Goal: Transaction & Acquisition: Purchase product/service

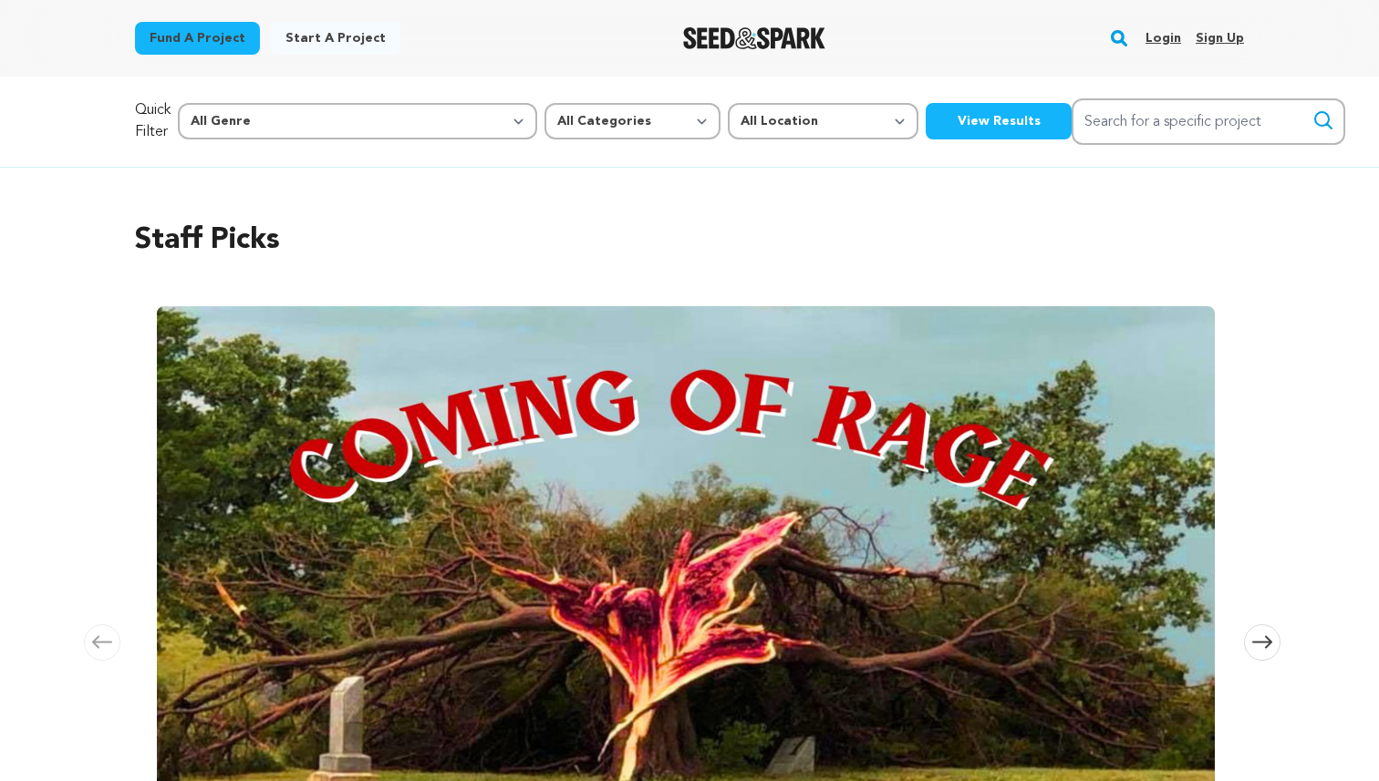
click at [1156, 41] on link "Login" at bounding box center [1163, 38] width 36 height 29
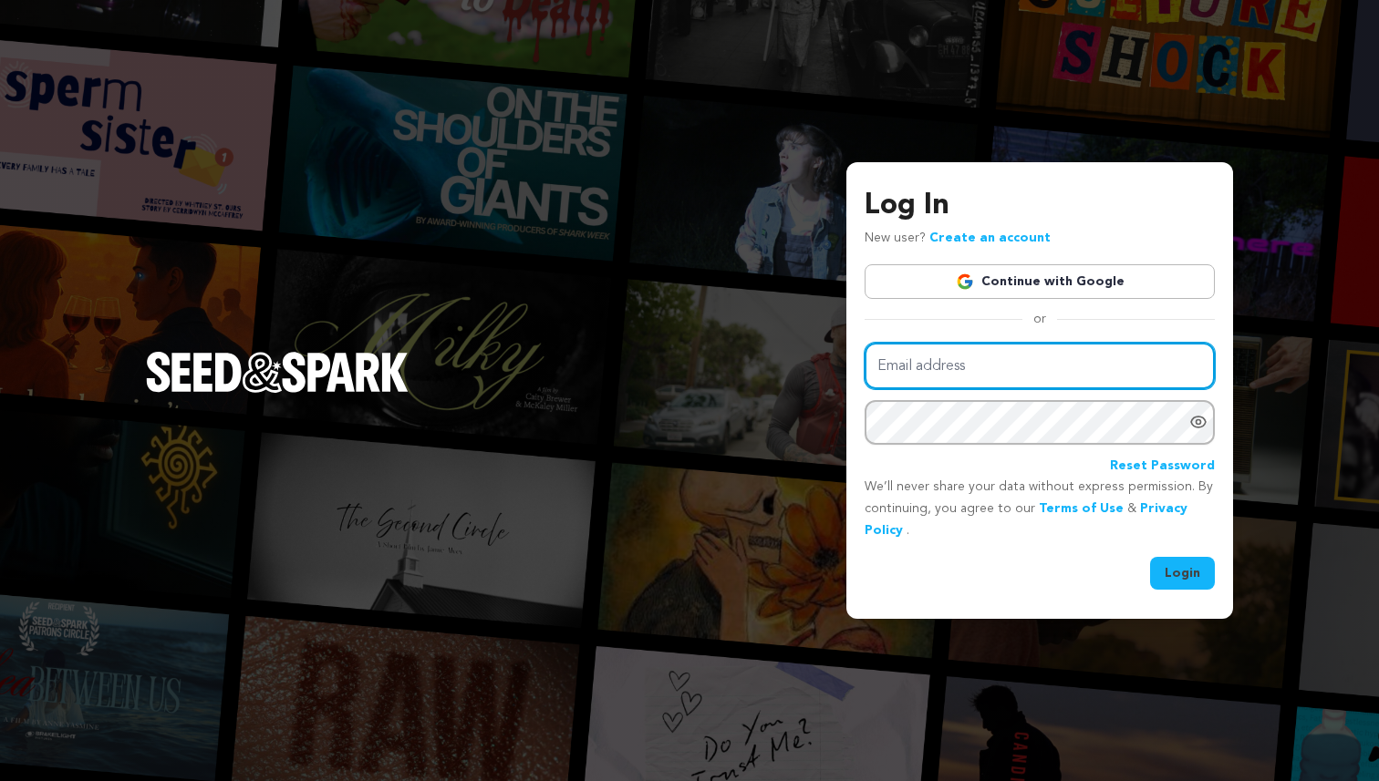
click at [1042, 358] on input "Email address" at bounding box center [1039, 366] width 350 height 47
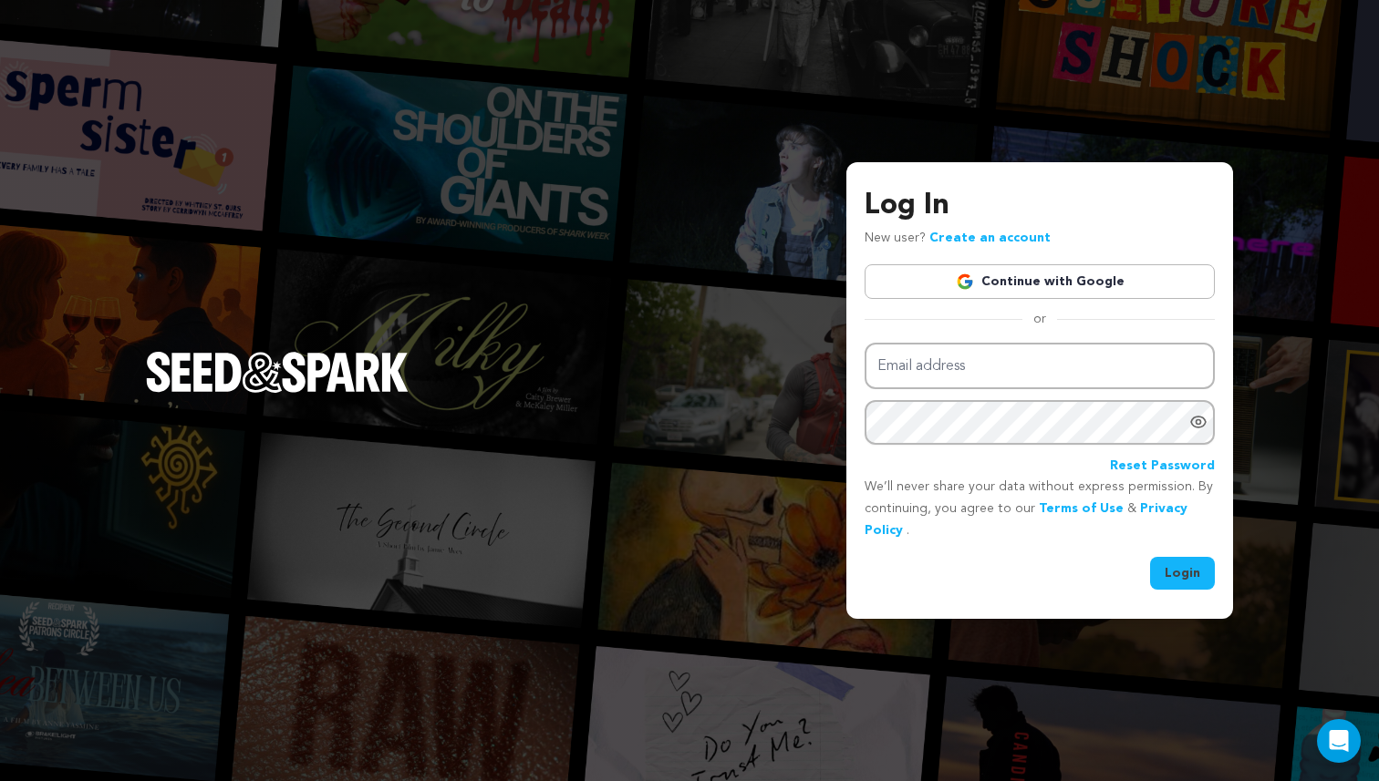
click at [1052, 283] on link "Continue with Google" at bounding box center [1039, 281] width 350 height 35
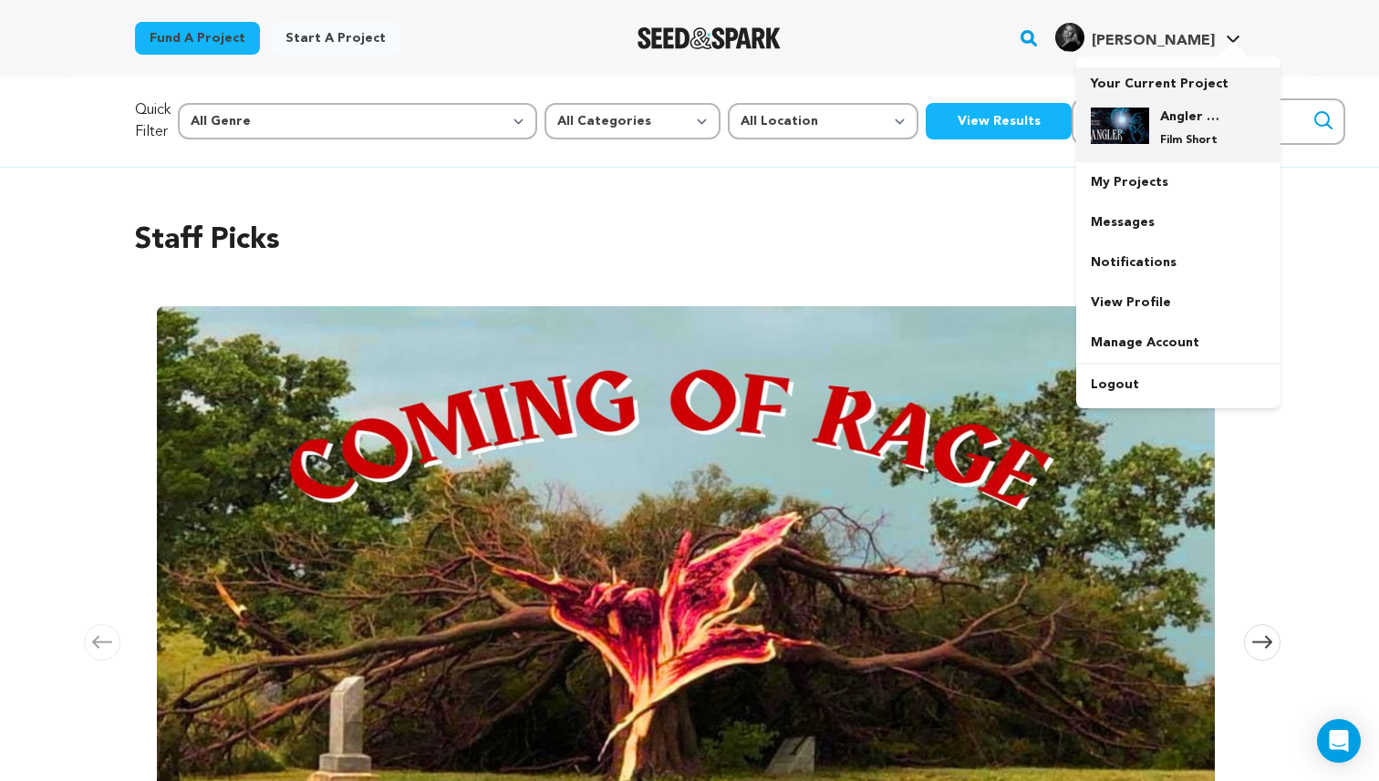
click at [1153, 94] on div "Angler Film Film Short" at bounding box center [1178, 127] width 175 height 69
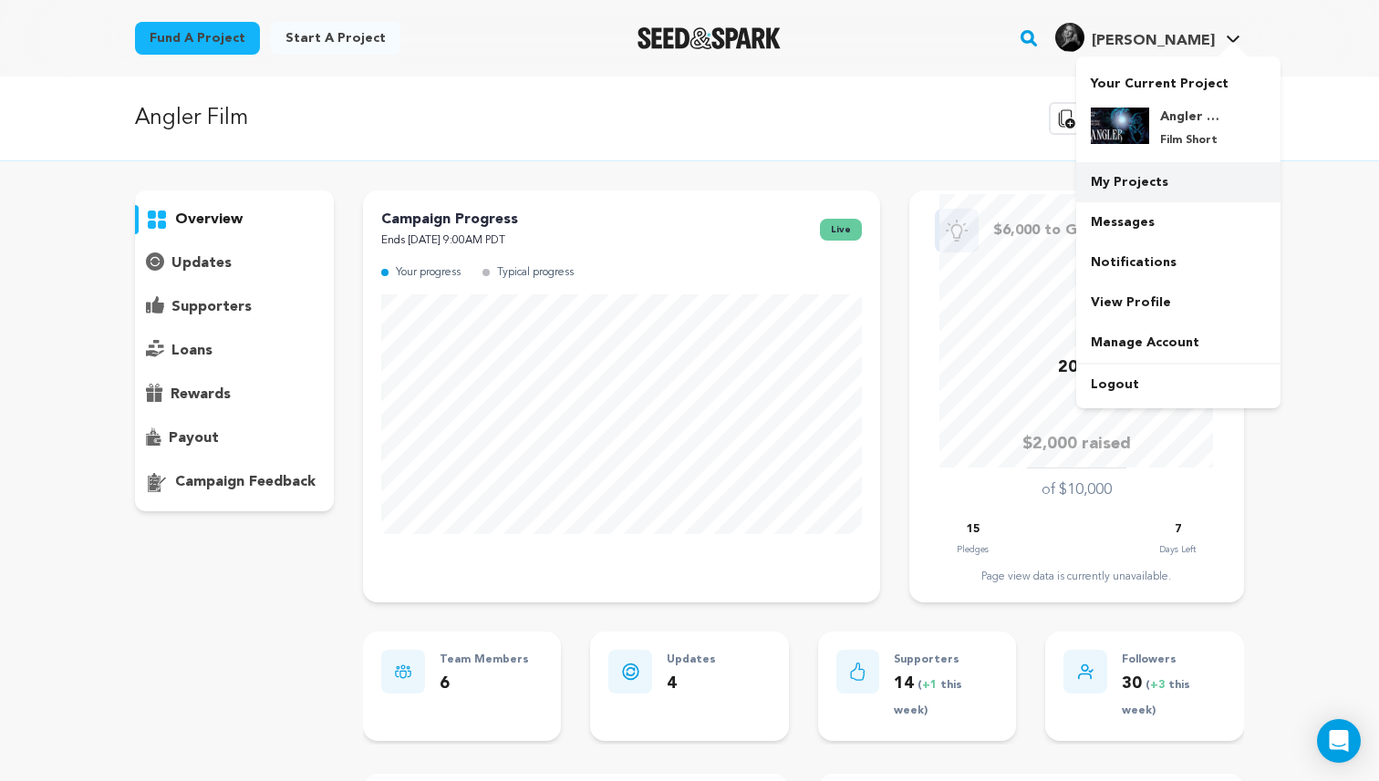
click at [1121, 173] on link "My Projects" at bounding box center [1178, 182] width 204 height 40
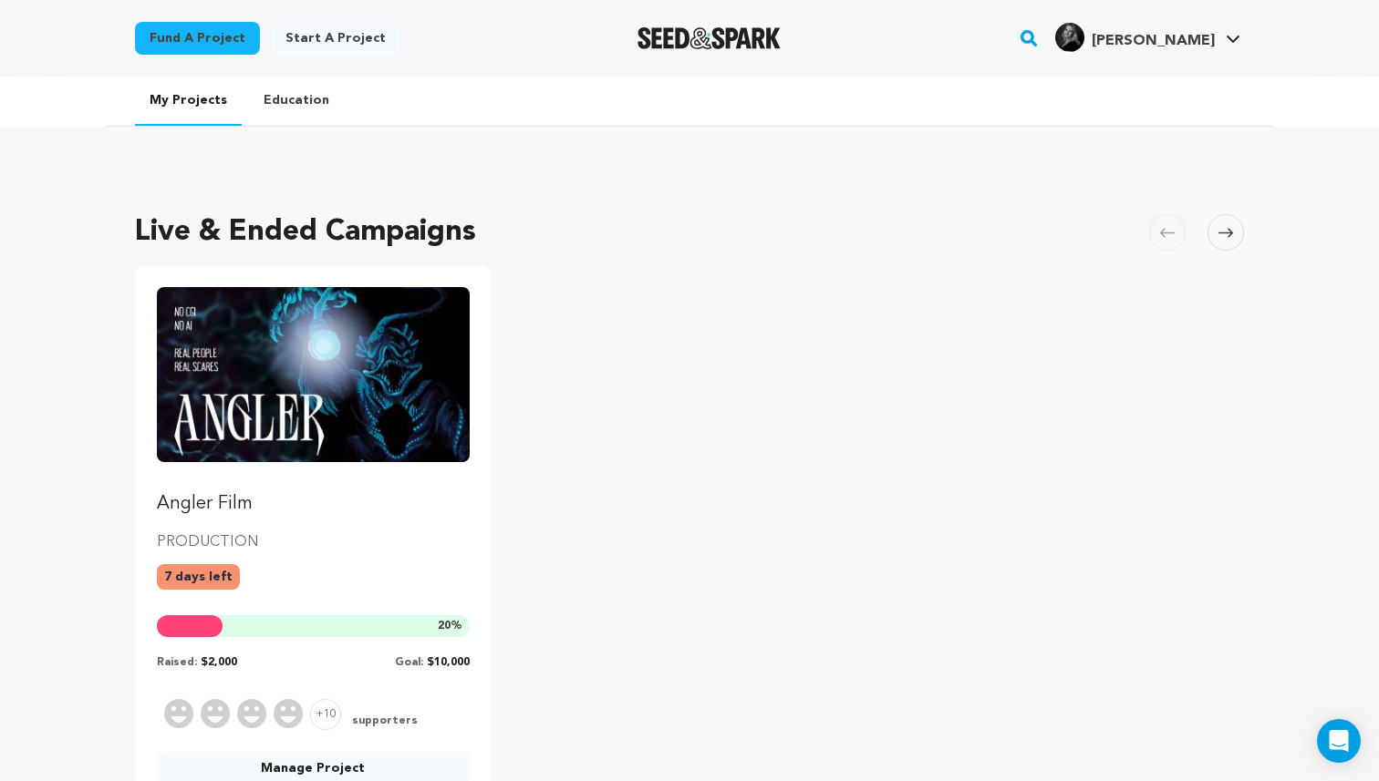
click at [392, 348] on img "Fund Angler Film" at bounding box center [313, 374] width 313 height 175
